Goal: Find specific page/section: Find specific page/section

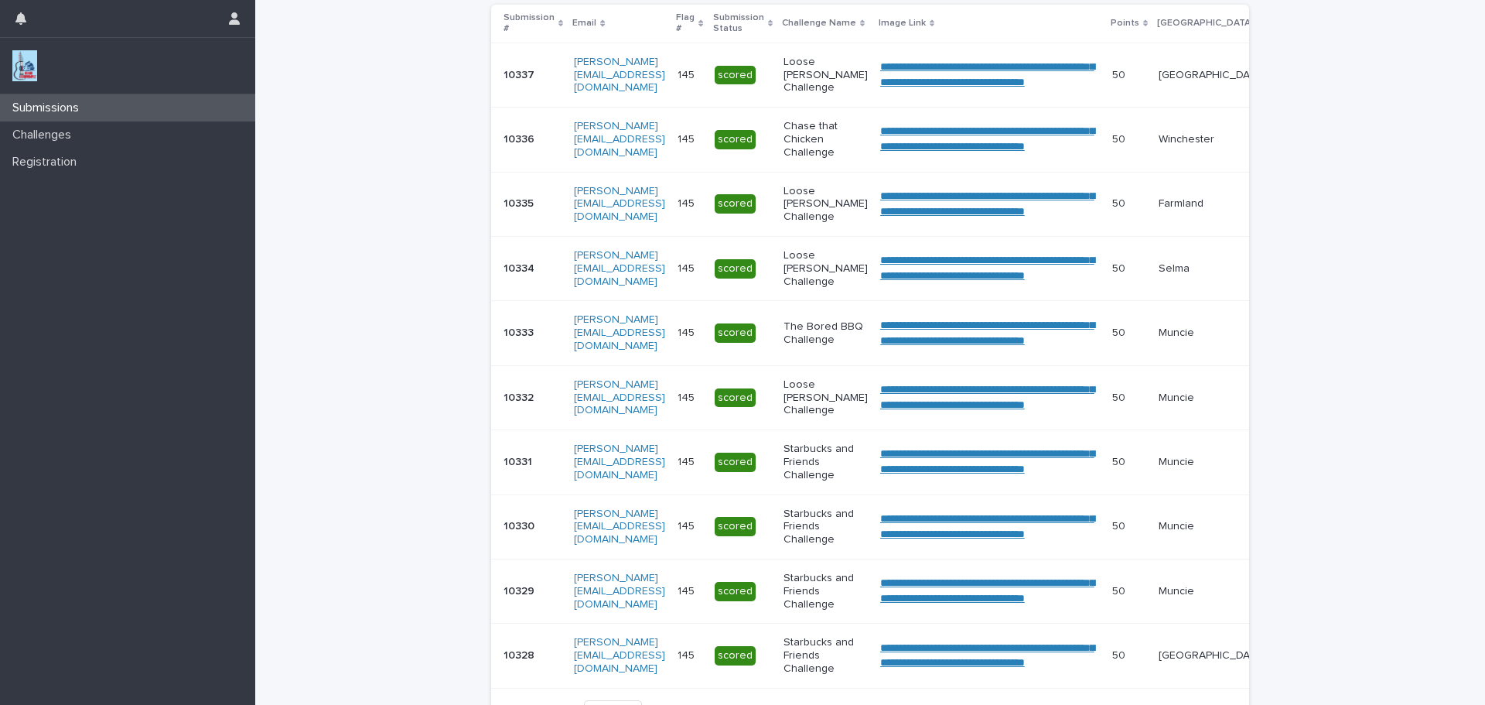
scroll to position [521, 0]
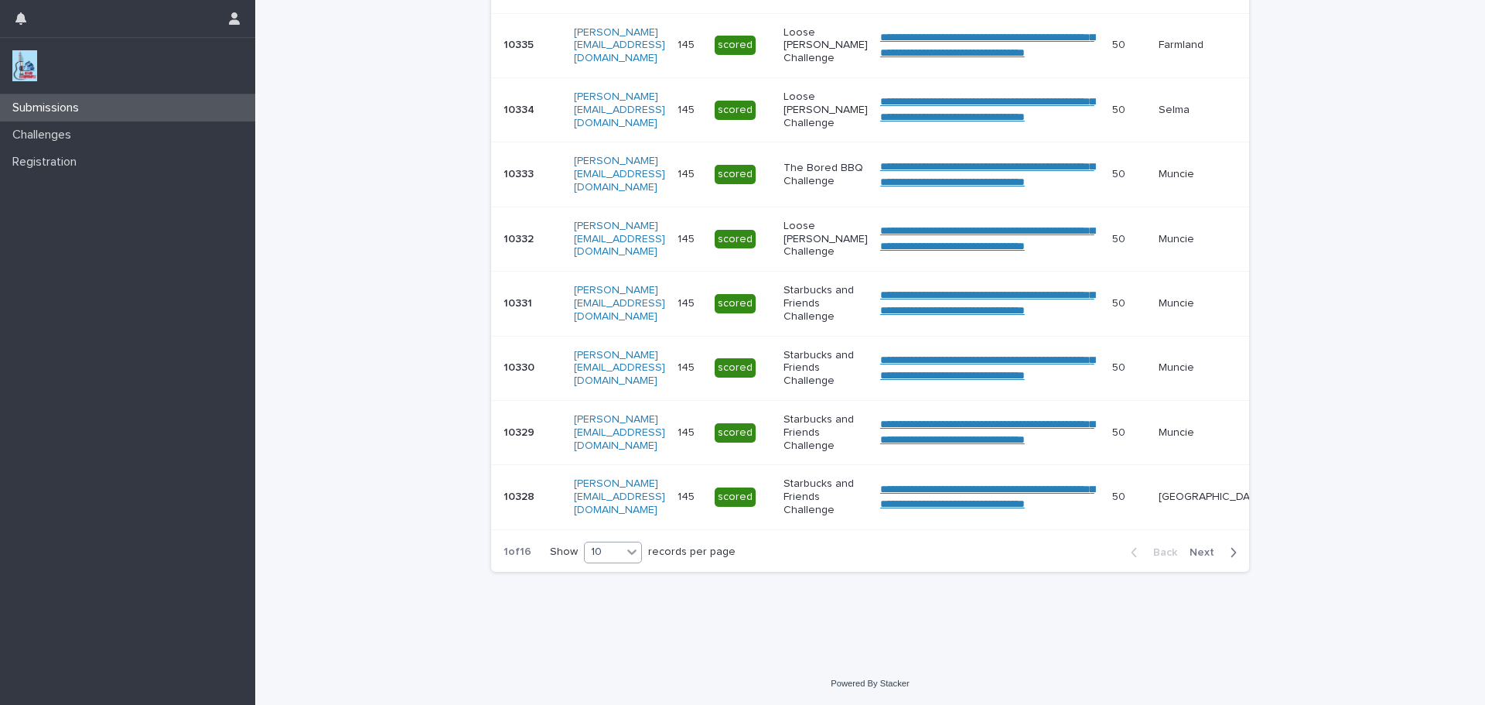
click at [631, 545] on icon at bounding box center [631, 551] width 15 height 15
click at [603, 611] on div "30" at bounding box center [607, 609] width 56 height 19
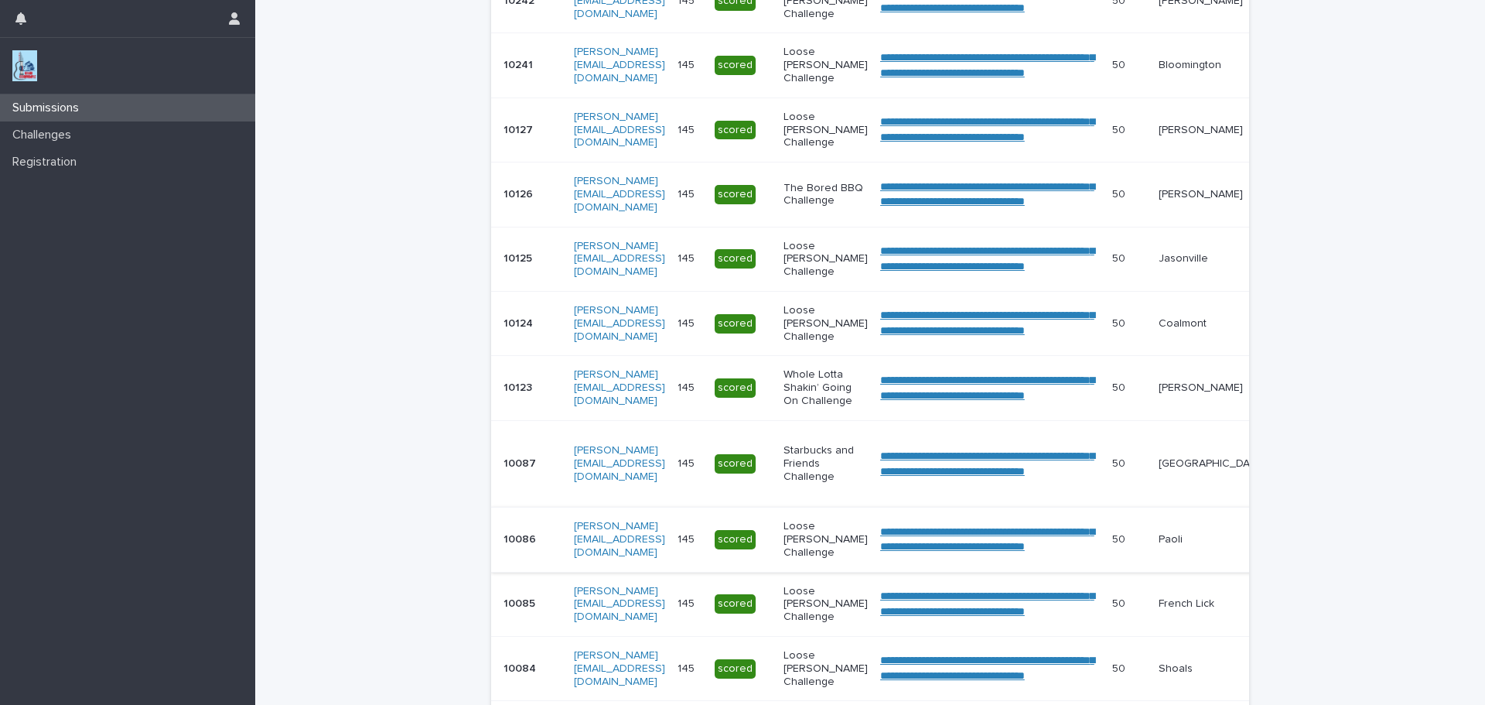
scroll to position [1876, 0]
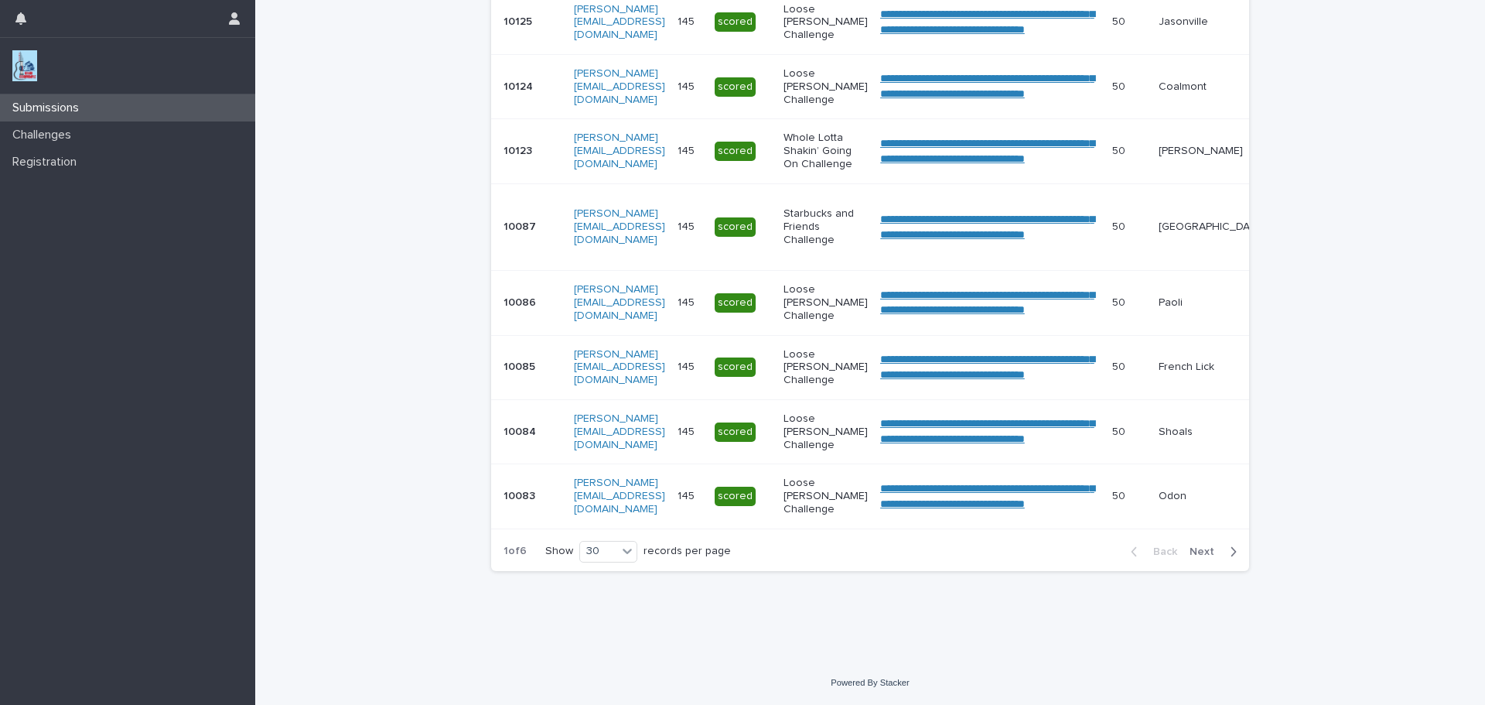
click at [1199, 551] on span "Next" at bounding box center [1207, 551] width 34 height 11
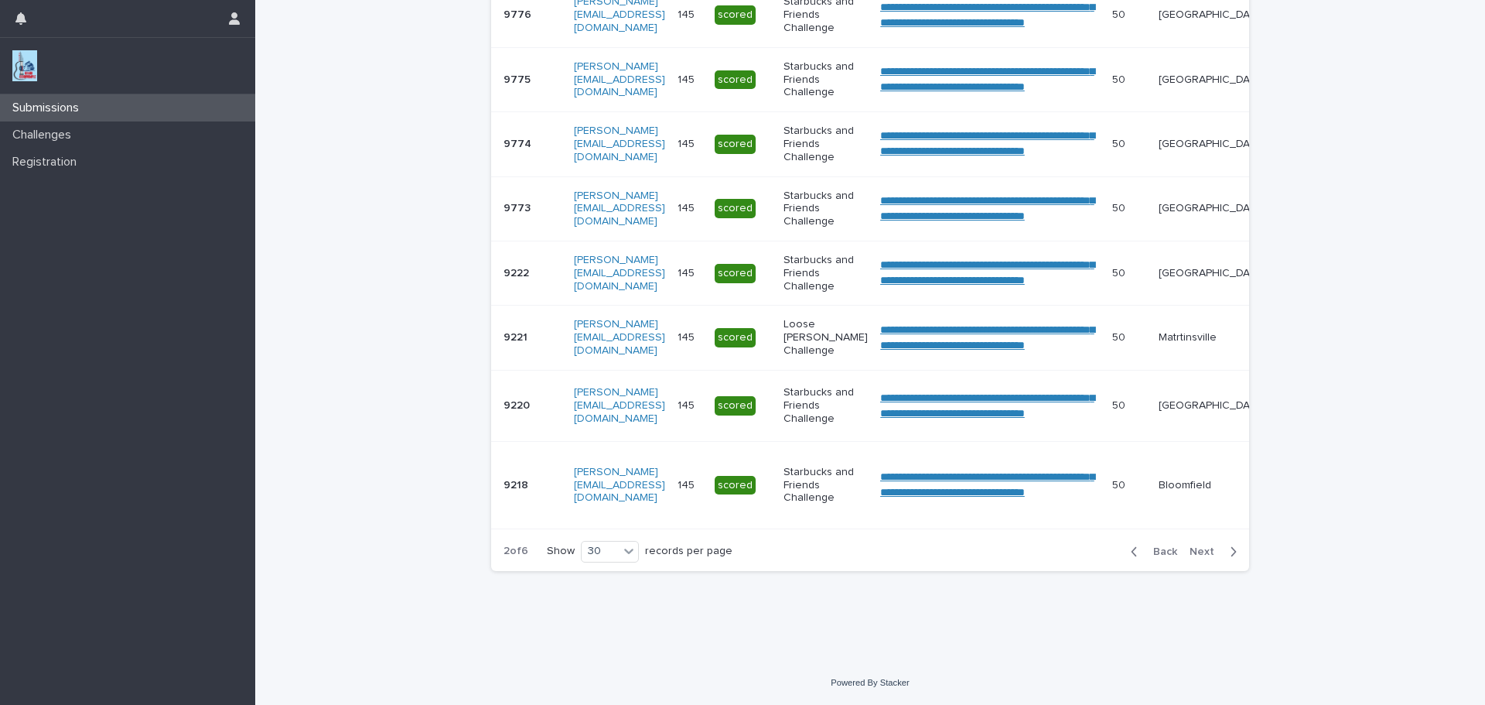
scroll to position [1834, 0]
click at [1199, 551] on span "Next" at bounding box center [1207, 551] width 34 height 11
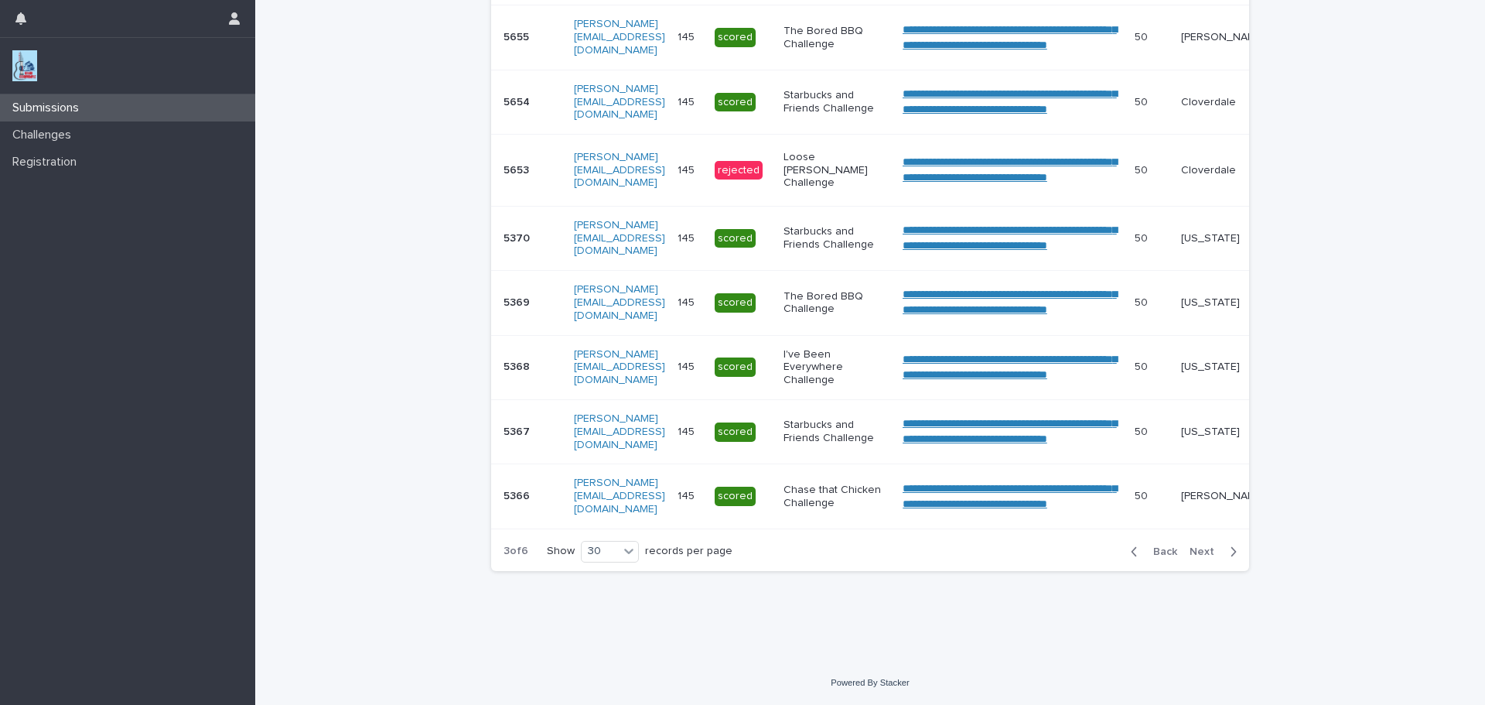
scroll to position [1817, 0]
click at [1199, 551] on span "Next" at bounding box center [1207, 551] width 34 height 11
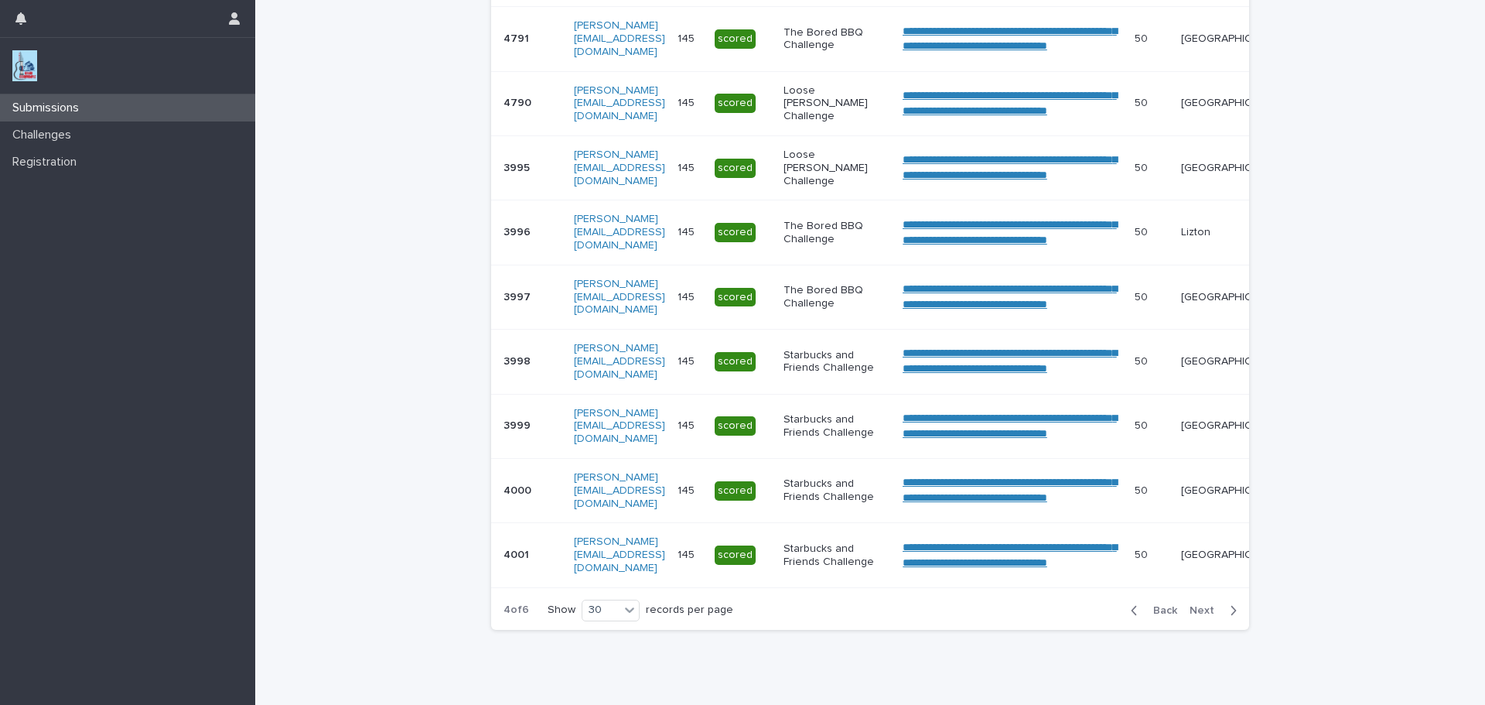
click at [1199, 497] on p "[GEOGRAPHIC_DATA]" at bounding box center [1234, 490] width 107 height 13
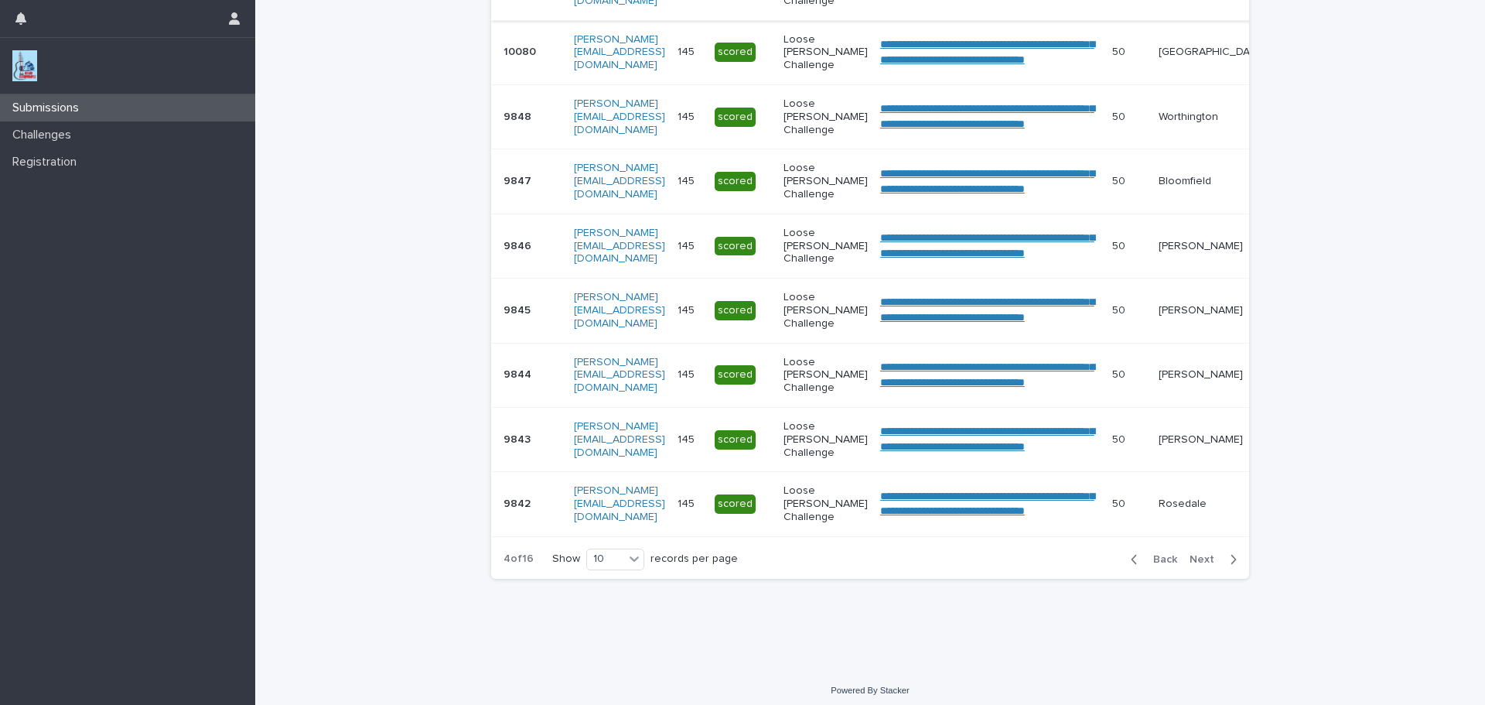
scroll to position [513, 0]
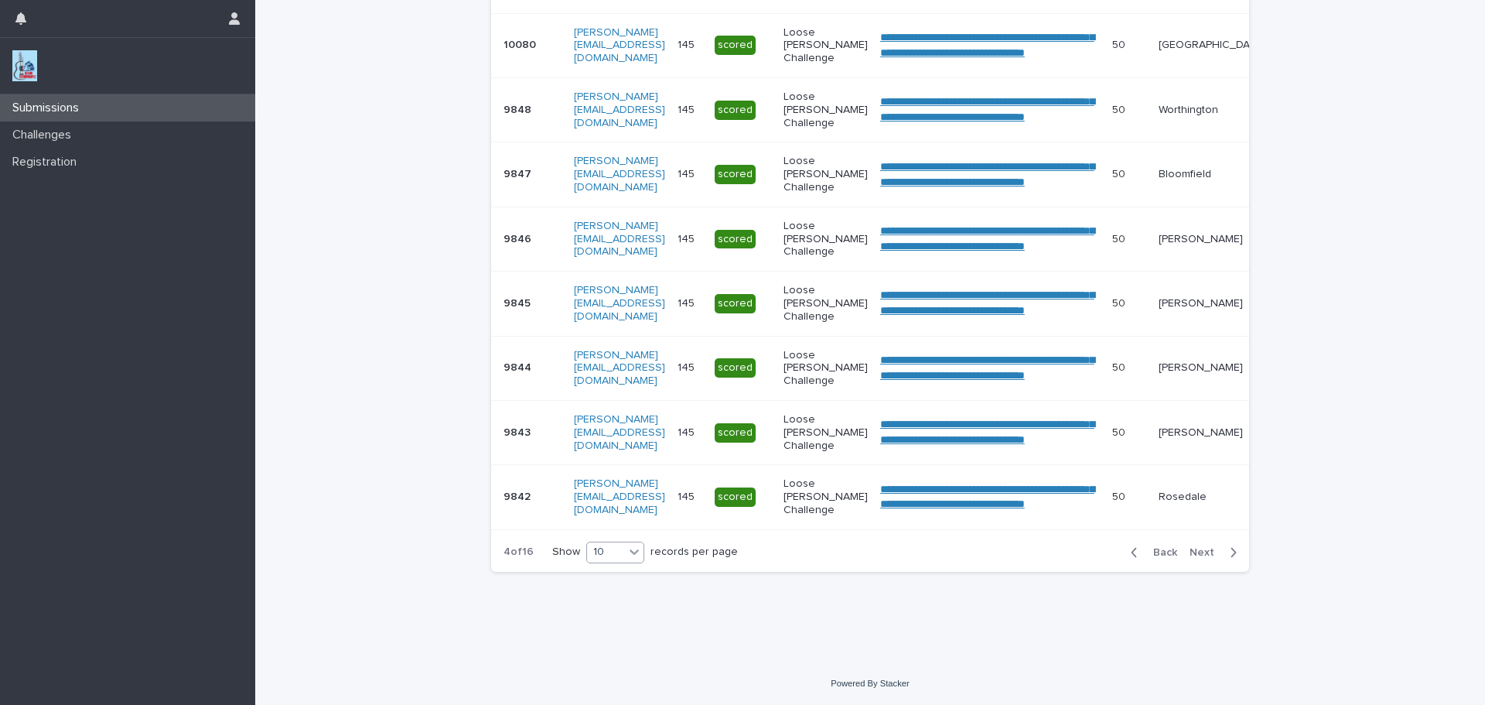
click at [630, 552] on icon at bounding box center [634, 551] width 9 height 5
click at [607, 611] on div "30" at bounding box center [610, 610] width 56 height 19
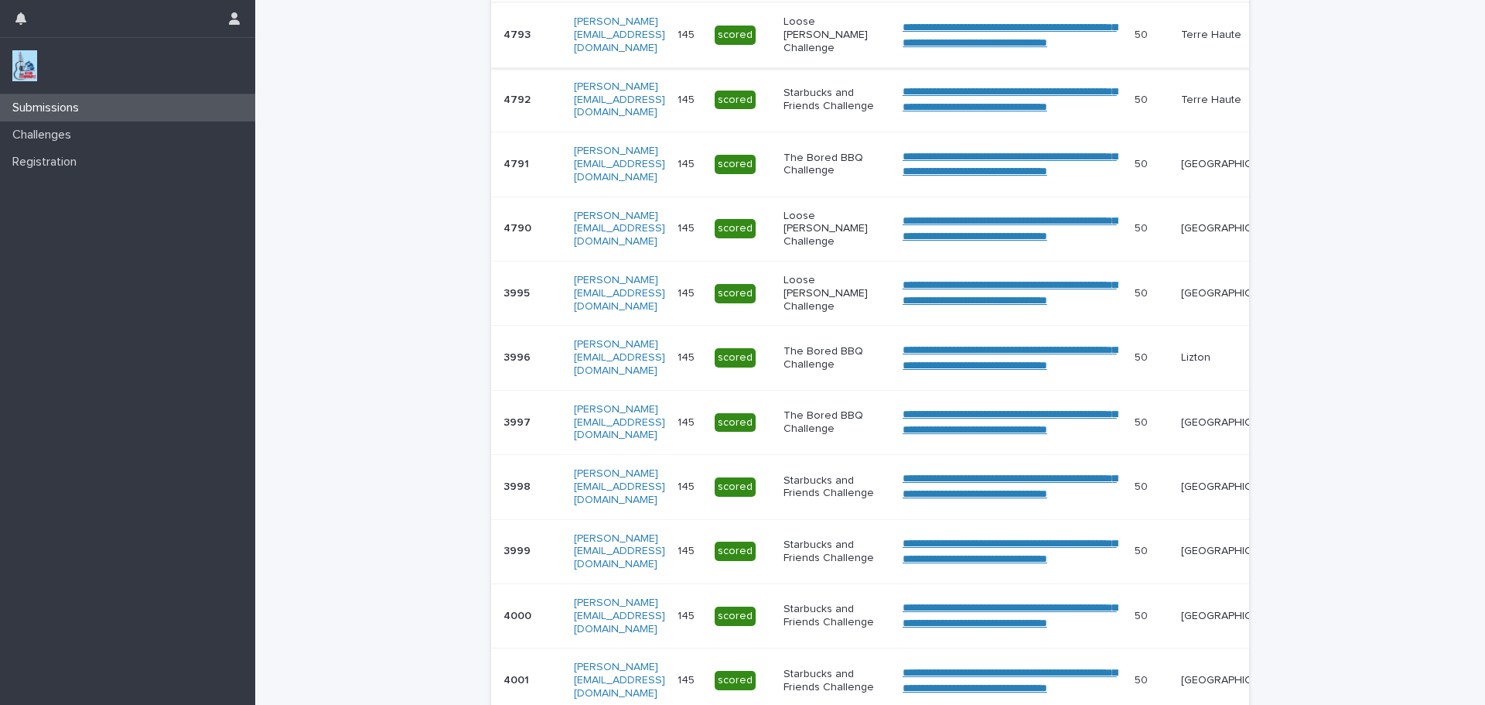
scroll to position [1941, 0]
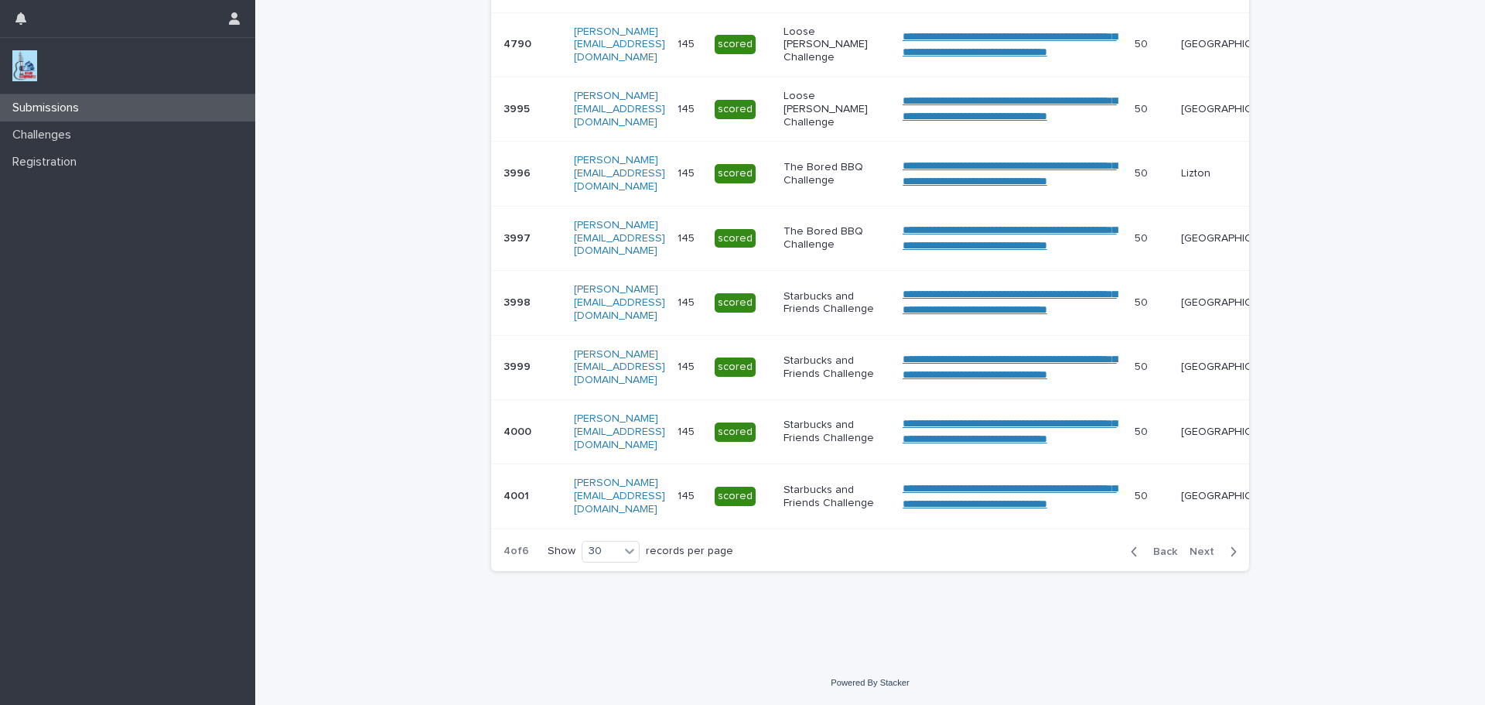
click at [1198, 549] on span "Next" at bounding box center [1207, 551] width 34 height 11
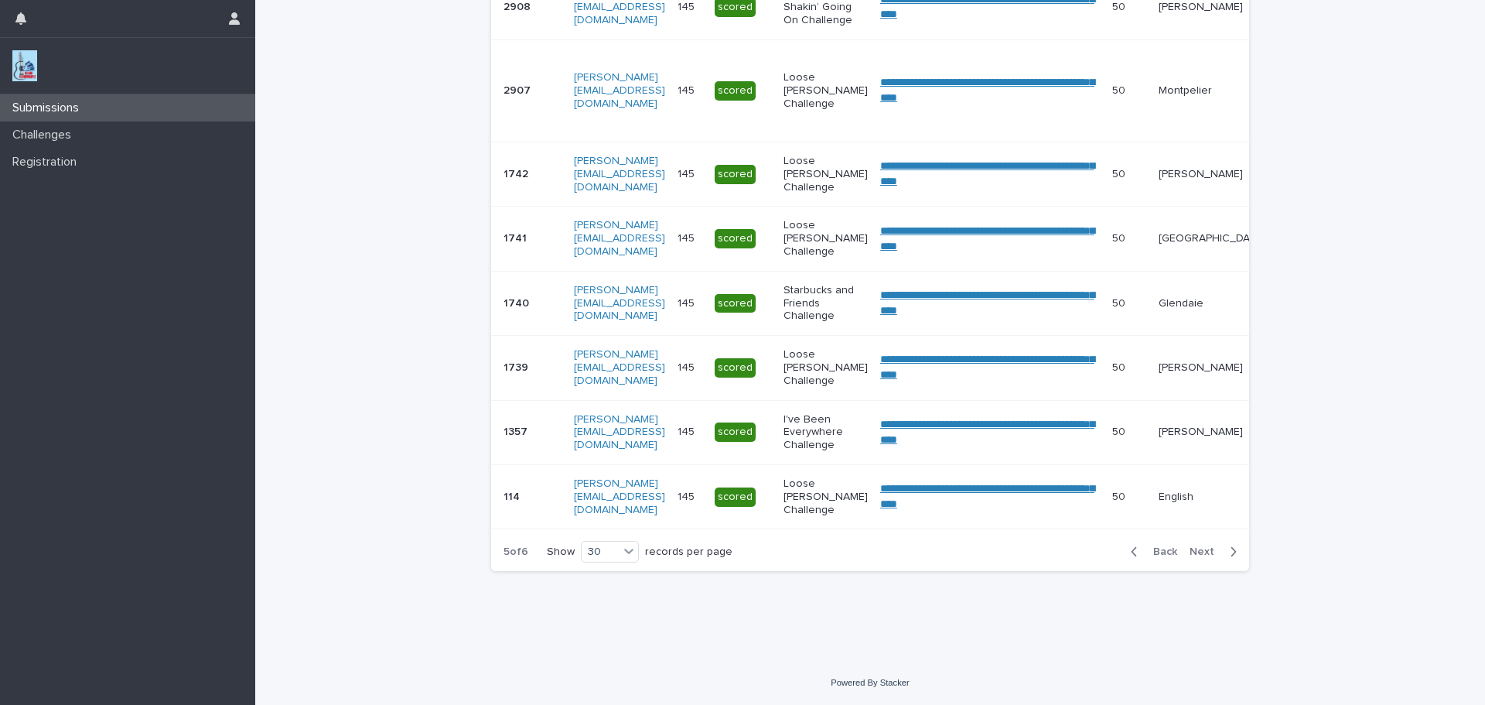
click at [1201, 557] on span "Next" at bounding box center [1207, 551] width 34 height 11
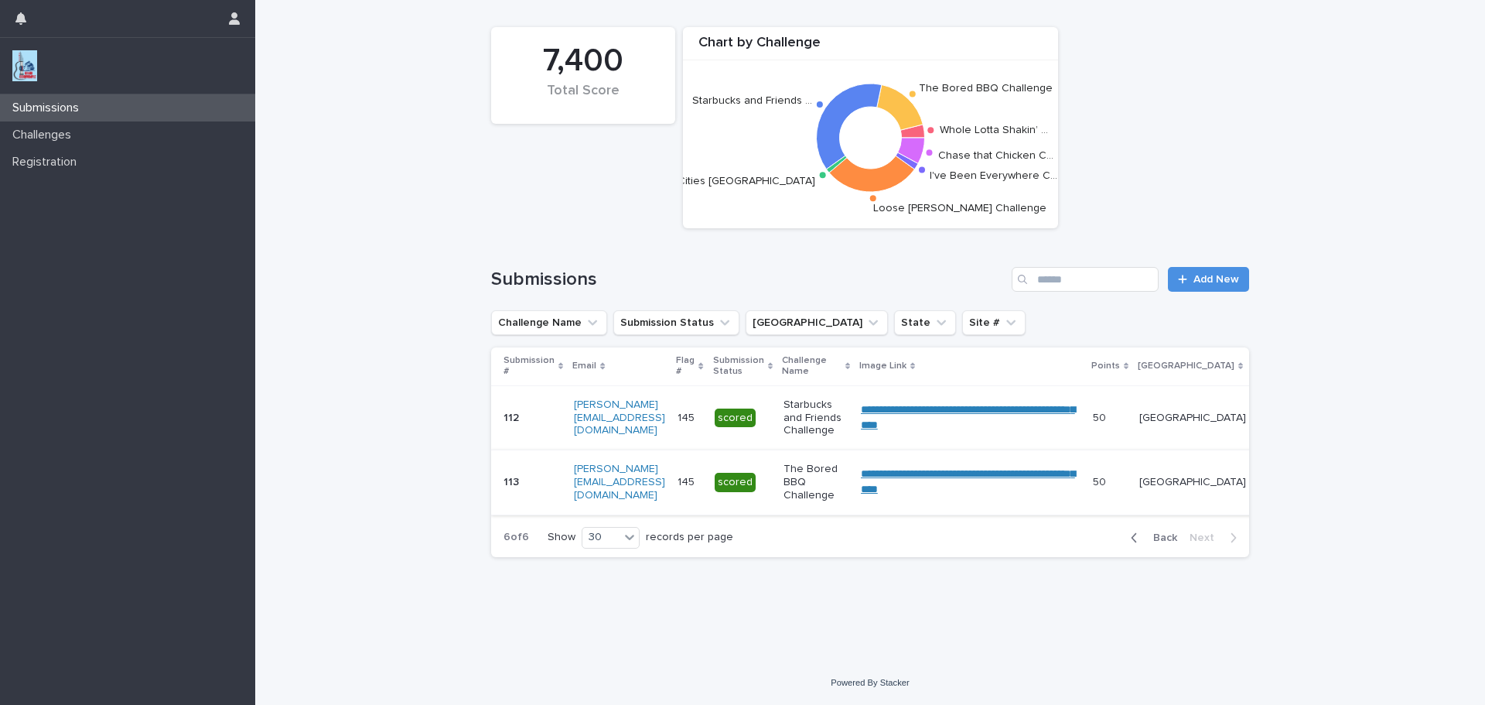
click at [1020, 476] on link "**********" at bounding box center [968, 481] width 214 height 26
